Goal: Task Accomplishment & Management: Complete application form

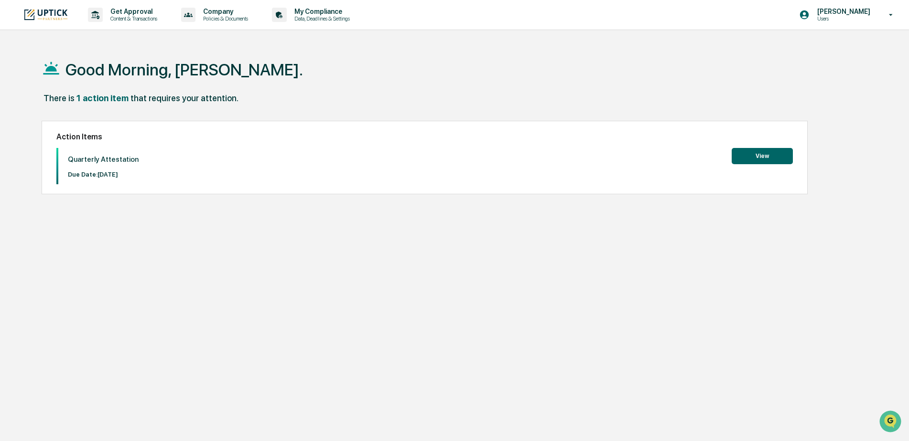
click at [775, 156] on button "View" at bounding box center [762, 156] width 61 height 16
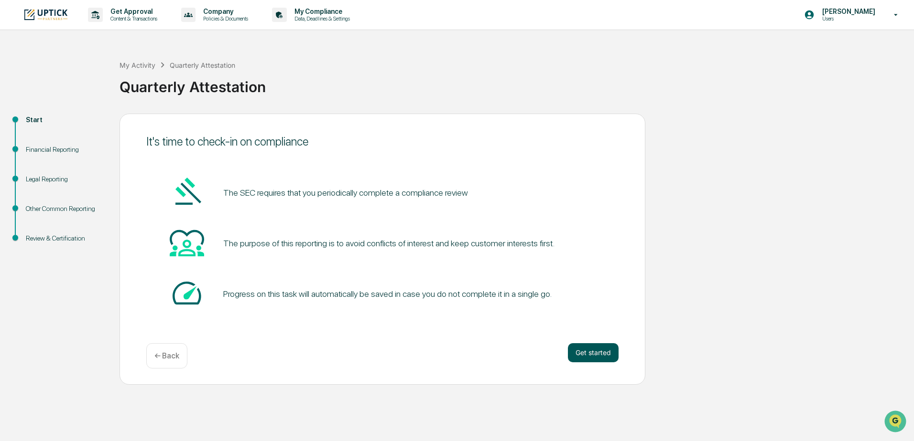
click at [598, 350] on button "Get started" at bounding box center [593, 353] width 51 height 19
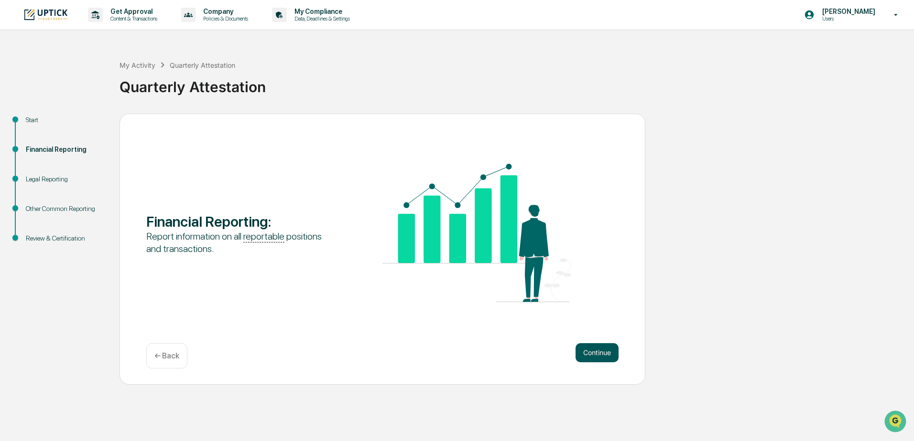
click at [603, 352] on button "Continue" at bounding box center [596, 353] width 43 height 19
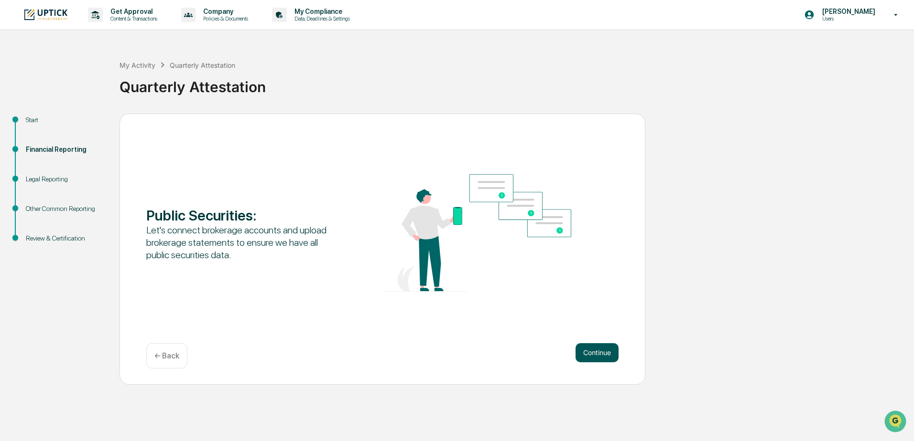
click at [600, 349] on button "Continue" at bounding box center [596, 353] width 43 height 19
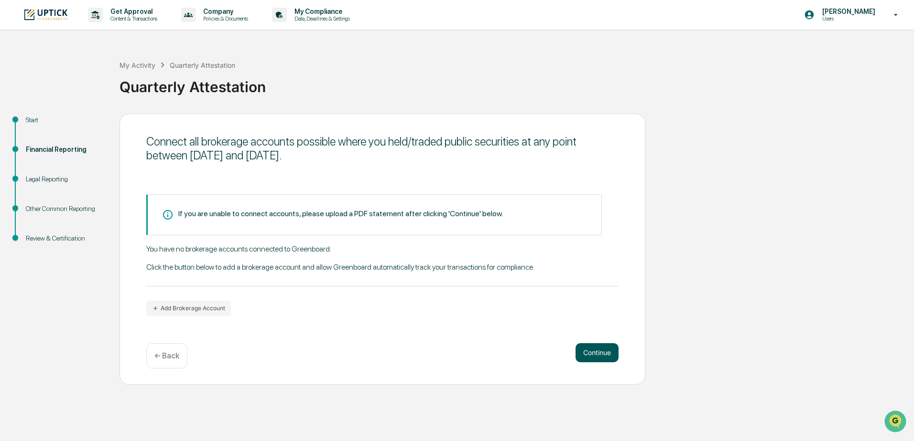
click at [604, 352] on button "Continue" at bounding box center [596, 353] width 43 height 19
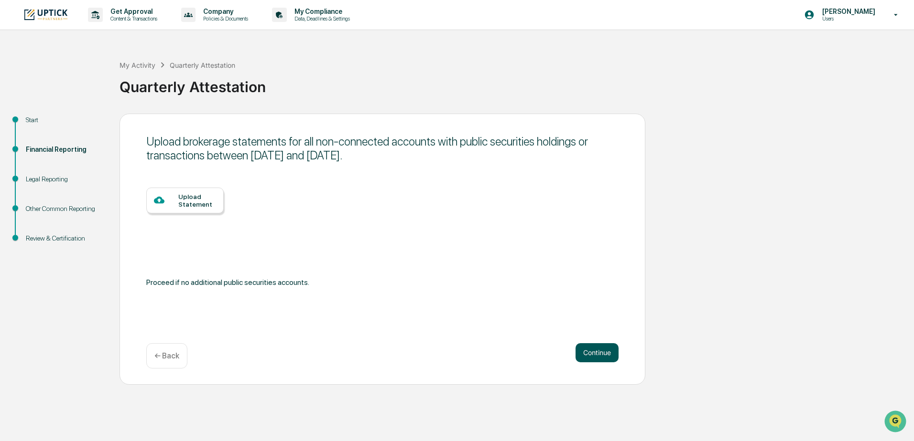
click at [603, 354] on button "Continue" at bounding box center [596, 353] width 43 height 19
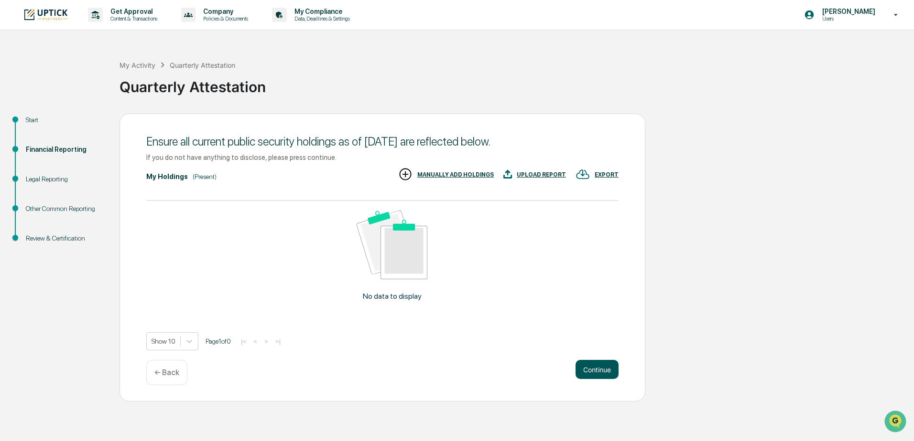
click at [604, 372] on button "Continue" at bounding box center [596, 369] width 43 height 19
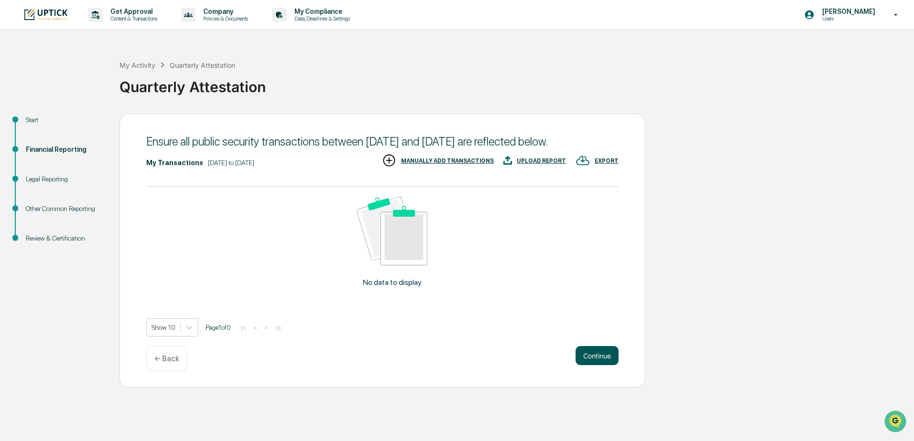
click at [607, 366] on button "Continue" at bounding box center [596, 355] width 43 height 19
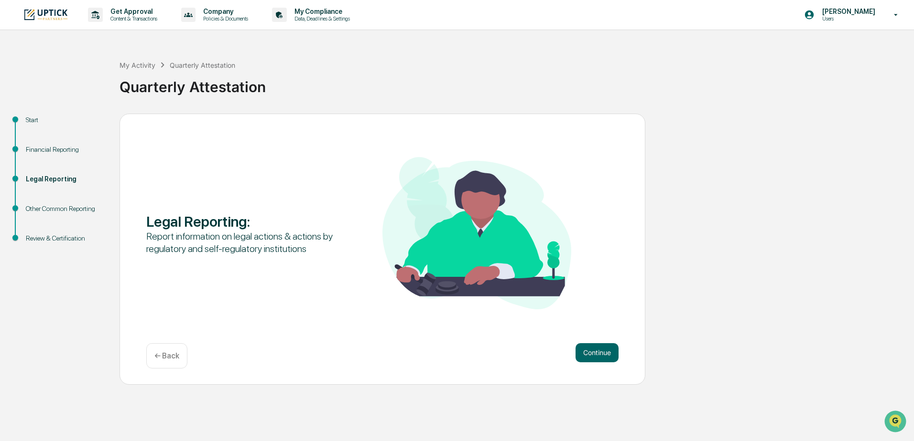
click at [607, 369] on div "Legal Reporting : Report information on legal actions & actions by regulatory a…" at bounding box center [382, 249] width 526 height 271
click at [603, 356] on button "Continue" at bounding box center [596, 353] width 43 height 19
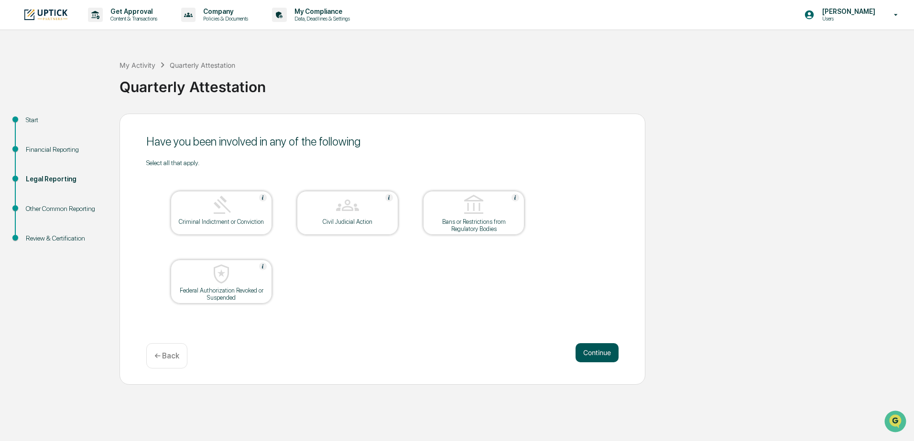
click at [591, 354] on button "Continue" at bounding box center [596, 353] width 43 height 19
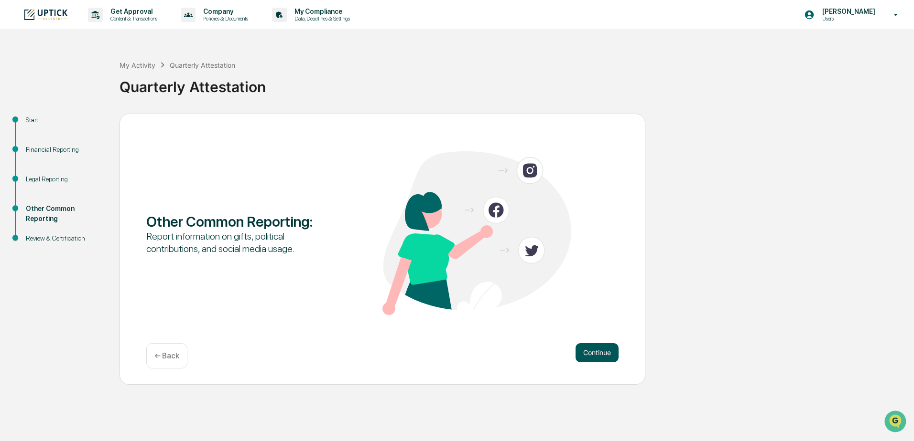
click at [595, 350] on button "Continue" at bounding box center [596, 353] width 43 height 19
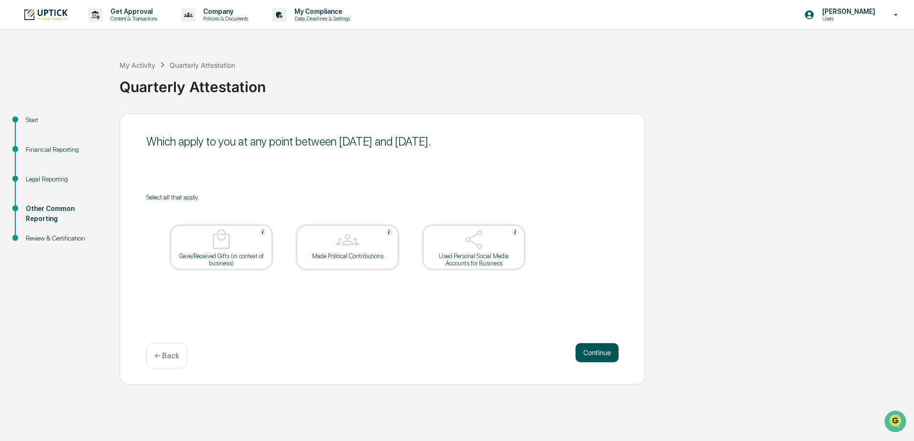
click at [596, 355] on button "Continue" at bounding box center [596, 353] width 43 height 19
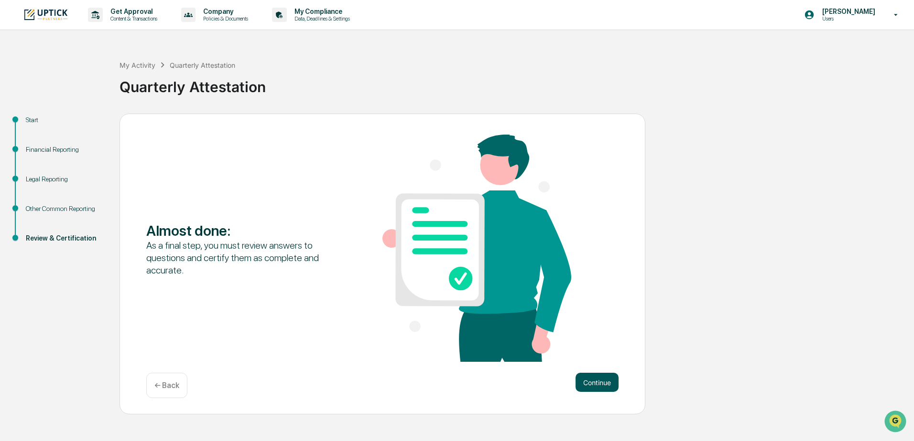
click at [598, 382] on button "Continue" at bounding box center [596, 382] width 43 height 19
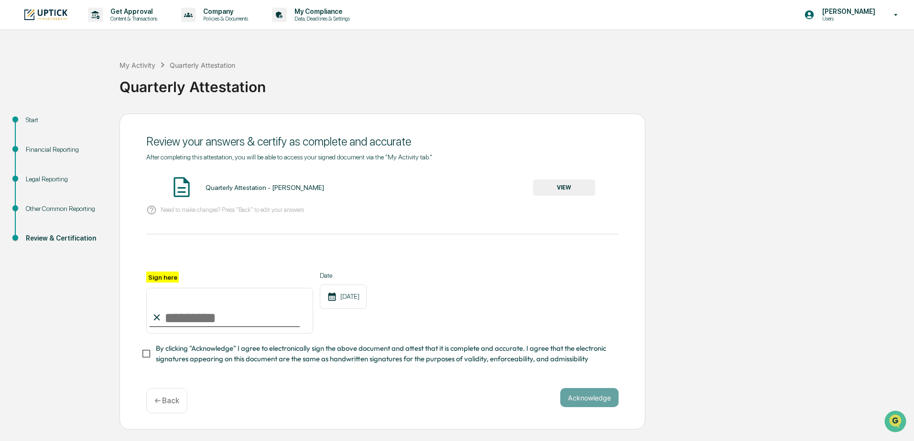
click at [187, 312] on input "Sign here" at bounding box center [229, 311] width 167 height 46
type input "**********"
click at [591, 396] on button "Acknowledge" at bounding box center [589, 397] width 58 height 19
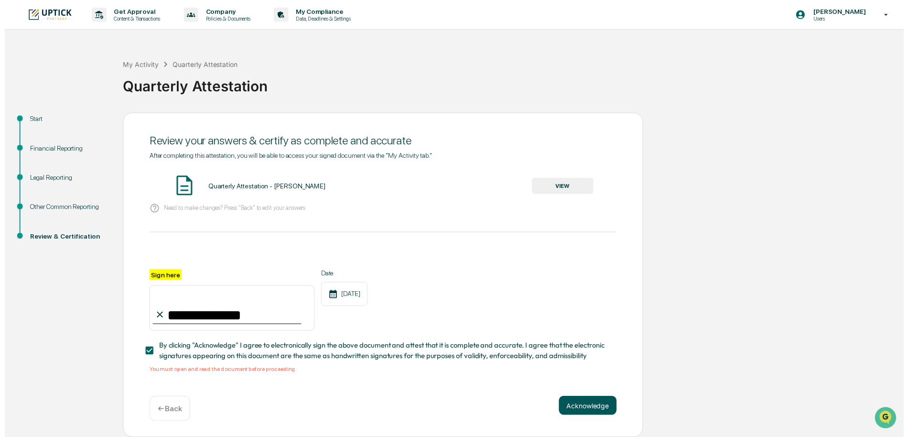
scroll to position [3, 0]
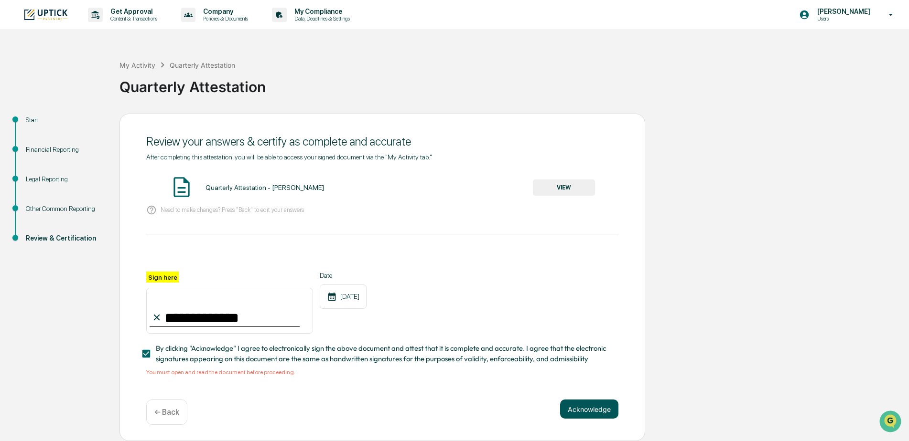
click at [584, 409] on button "Acknowledge" at bounding box center [589, 409] width 58 height 19
drag, startPoint x: 547, startPoint y: 198, endPoint x: 551, endPoint y: 192, distance: 7.7
click at [547, 201] on div "Need to make changes? Press "Back" to edit your answers" at bounding box center [382, 211] width 472 height 20
click at [553, 183] on button "VIEW" at bounding box center [564, 188] width 62 height 16
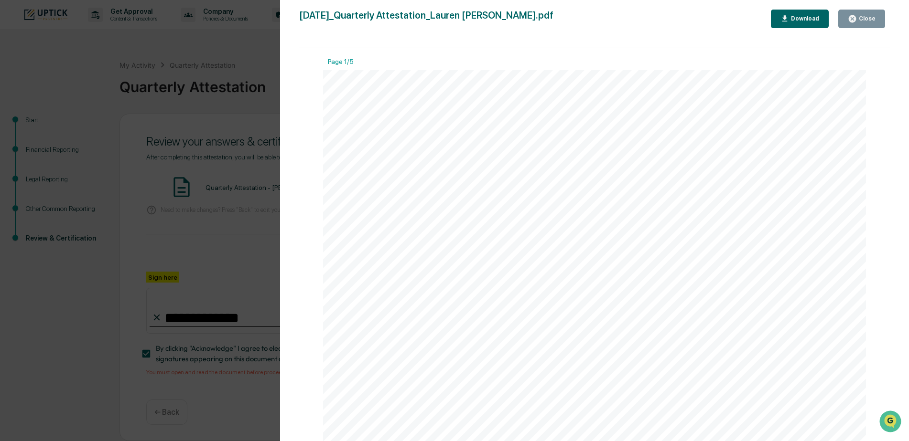
click at [860, 17] on div "Close" at bounding box center [866, 18] width 19 height 7
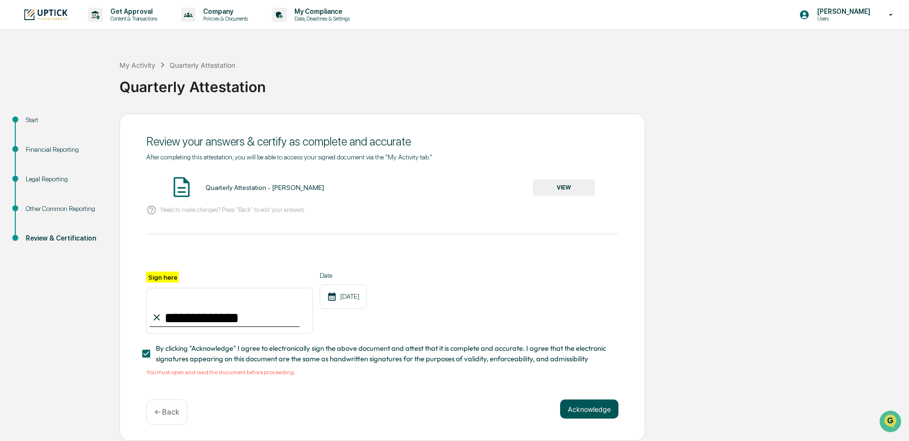
click at [586, 405] on button "Acknowledge" at bounding box center [589, 409] width 58 height 19
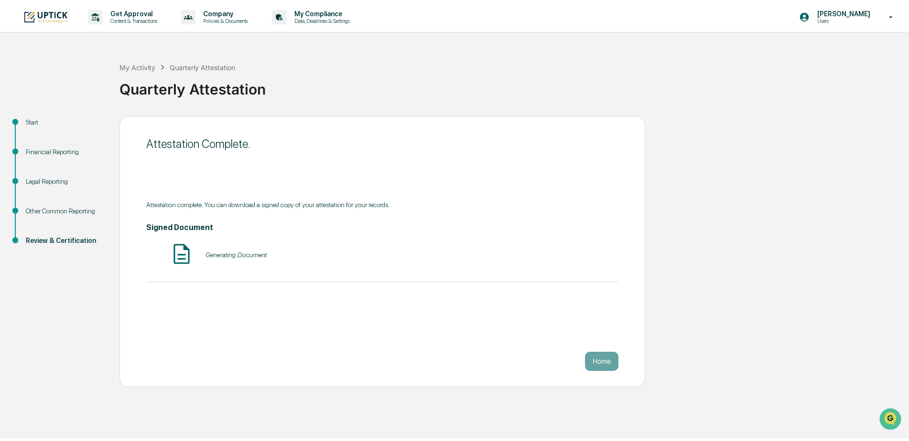
scroll to position [0, 0]
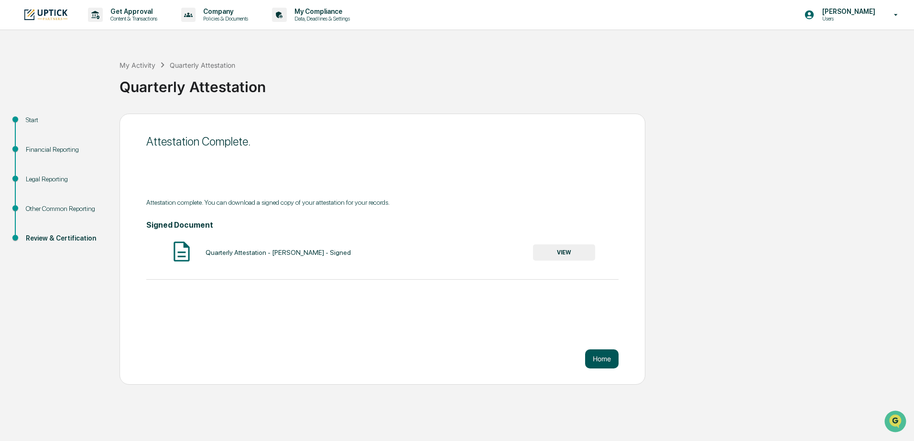
click at [599, 360] on button "Home" at bounding box center [601, 359] width 33 height 19
